Goal: Task Accomplishment & Management: Use online tool/utility

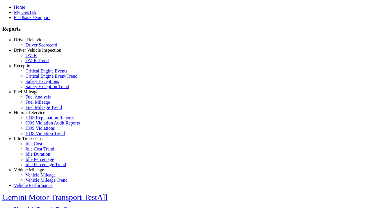
click at [33, 94] on link "Fuel Mileage" at bounding box center [26, 91] width 25 height 5
click at [38, 99] on link "Fuel Analysis" at bounding box center [37, 96] width 25 height 5
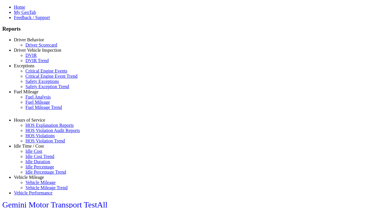
select select "**********"
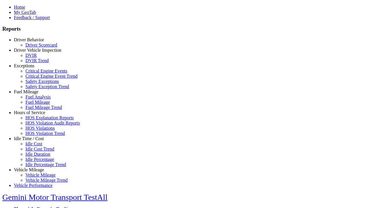
type input "**********"
